Goal: Information Seeking & Learning: Learn about a topic

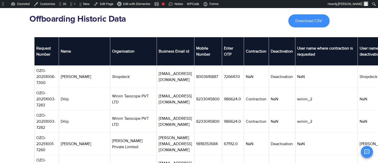
scroll to position [0, 5]
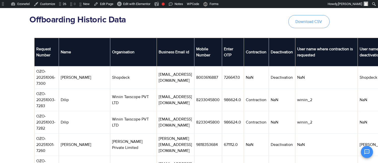
click at [317, 24] on link "Download CSV" at bounding box center [308, 21] width 41 height 13
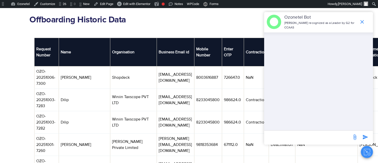
click at [367, 151] on icon "Close chat" at bounding box center [366, 152] width 6 height 6
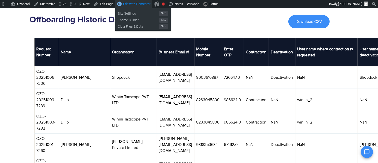
click at [139, 5] on span "Edit with Elementor" at bounding box center [136, 4] width 27 height 4
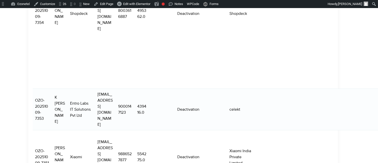
scroll to position [499, 0]
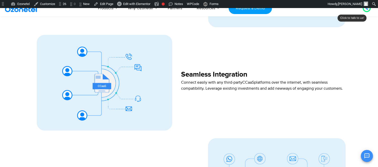
scroll to position [547, 0]
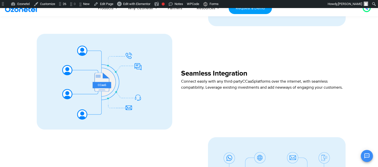
click at [23, 10] on img at bounding box center [24, 8] width 41 height 9
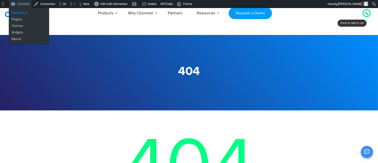
click at [20, 14] on link "Dashboard" at bounding box center [29, 13] width 40 height 7
click at [23, 14] on link "Dashboard" at bounding box center [29, 13] width 40 height 7
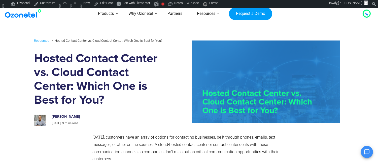
scroll to position [76, 0]
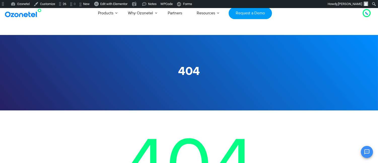
scroll to position [65, 0]
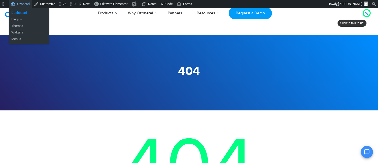
click at [14, 11] on link "Dashboard" at bounding box center [29, 13] width 40 height 7
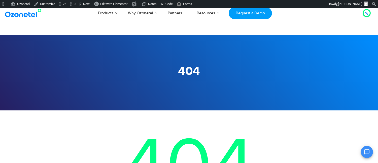
scroll to position [57, 0]
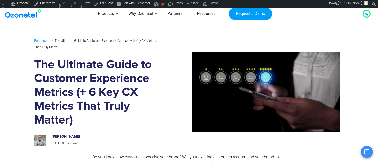
scroll to position [73, 0]
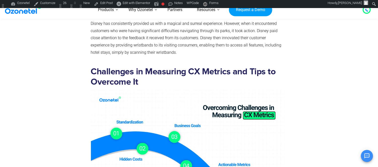
scroll to position [1279, 0]
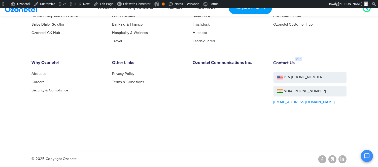
scroll to position [65, 0]
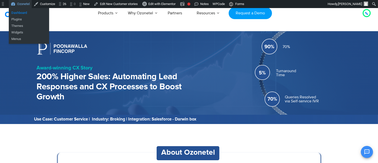
click at [25, 13] on link "Dashboard" at bounding box center [29, 13] width 40 height 7
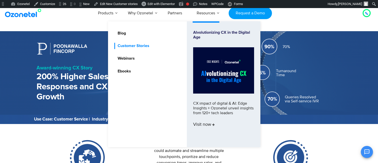
click at [133, 45] on link "Customer Stories" at bounding box center [132, 46] width 36 height 6
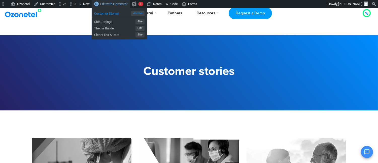
click at [124, 12] on span "Customer Stories" at bounding box center [112, 13] width 37 height 7
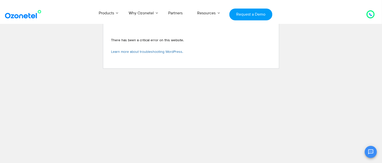
scroll to position [118, 0]
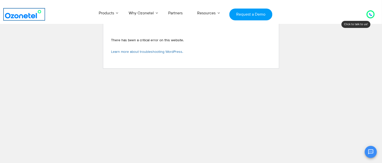
click at [32, 15] on img at bounding box center [24, 14] width 41 height 9
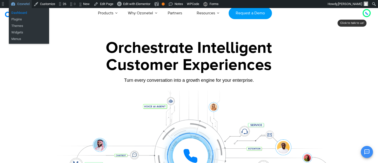
click at [23, 13] on link "Dashboard" at bounding box center [29, 13] width 40 height 7
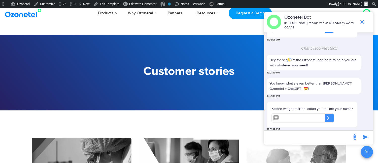
click at [22, 18] on link at bounding box center [24, 13] width 41 height 12
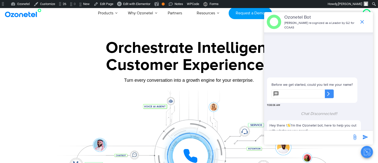
scroll to position [66, 0]
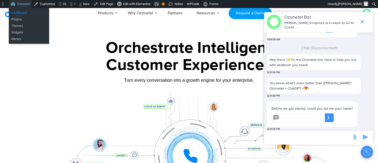
click at [23, 13] on link "Dashboard" at bounding box center [29, 13] width 40 height 7
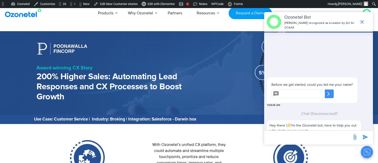
scroll to position [66, 0]
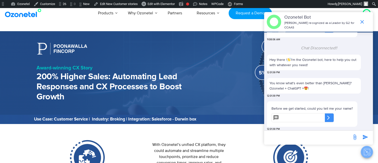
click at [368, 154] on icon "Close chat" at bounding box center [366, 152] width 6 height 6
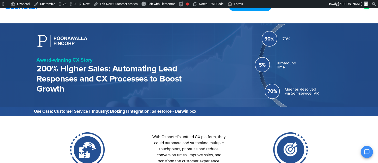
scroll to position [0, 0]
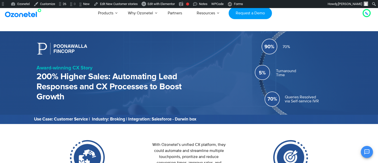
click at [30, 17] on img at bounding box center [24, 13] width 41 height 9
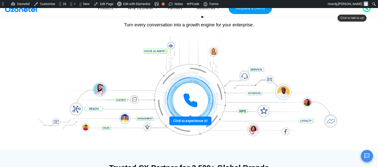
scroll to position [56, 0]
